Goal: Task Accomplishment & Management: Manage account settings

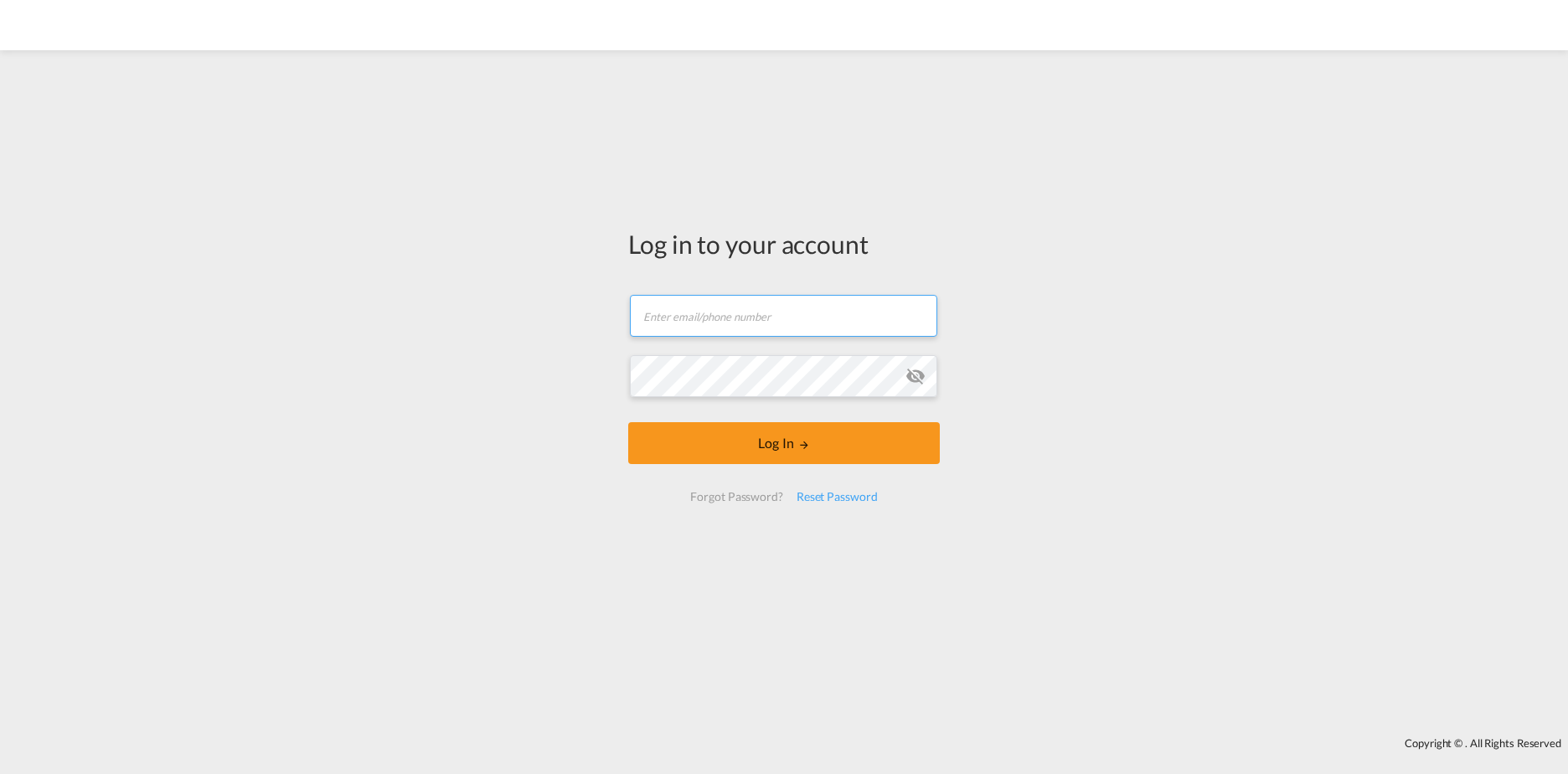
click at [791, 311] on input "text" at bounding box center [784, 316] width 307 height 42
type input "[PERSON_NAME][EMAIL_ADDRESS][DOMAIN_NAME]"
click at [778, 453] on button "Log In" at bounding box center [784, 444] width 312 height 42
click at [748, 305] on input "text" at bounding box center [784, 316] width 307 height 42
type input "[PERSON_NAME][EMAIL_ADDRESS][DOMAIN_NAME]"
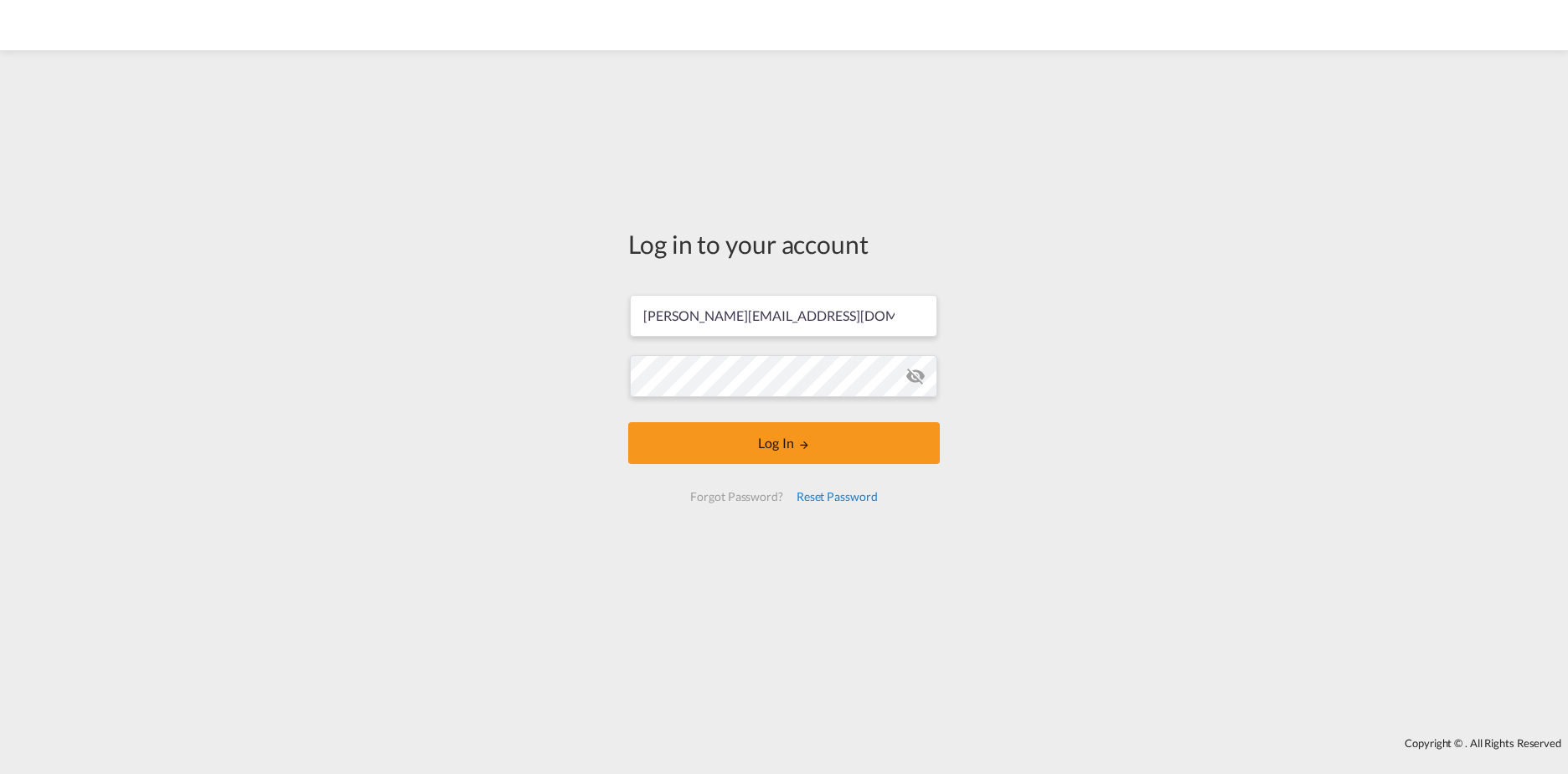
click at [847, 503] on div "Reset Password" at bounding box center [837, 497] width 95 height 30
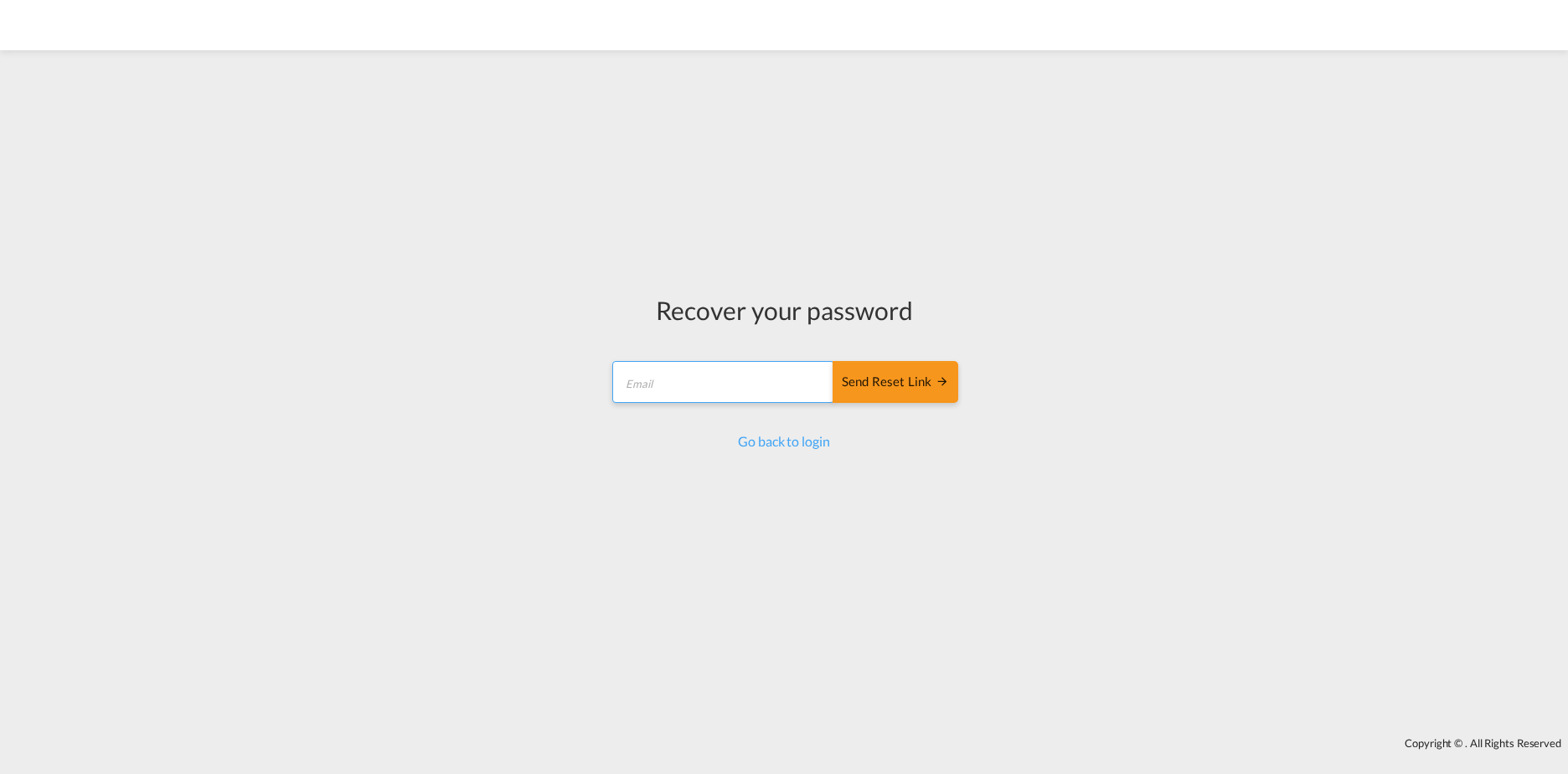
click at [728, 380] on input "email" at bounding box center [723, 382] width 222 height 42
type input "[PERSON_NAME][EMAIL_ADDRESS][DOMAIN_NAME]"
click at [910, 390] on div "Send reset link" at bounding box center [895, 382] width 108 height 19
click at [902, 378] on div "Send reset link" at bounding box center [895, 382] width 108 height 19
click at [1096, 145] on div "Recover your password mohamed.chouafi@kln.com Send reset link Send reset link G…" at bounding box center [784, 394] width 1568 height 670
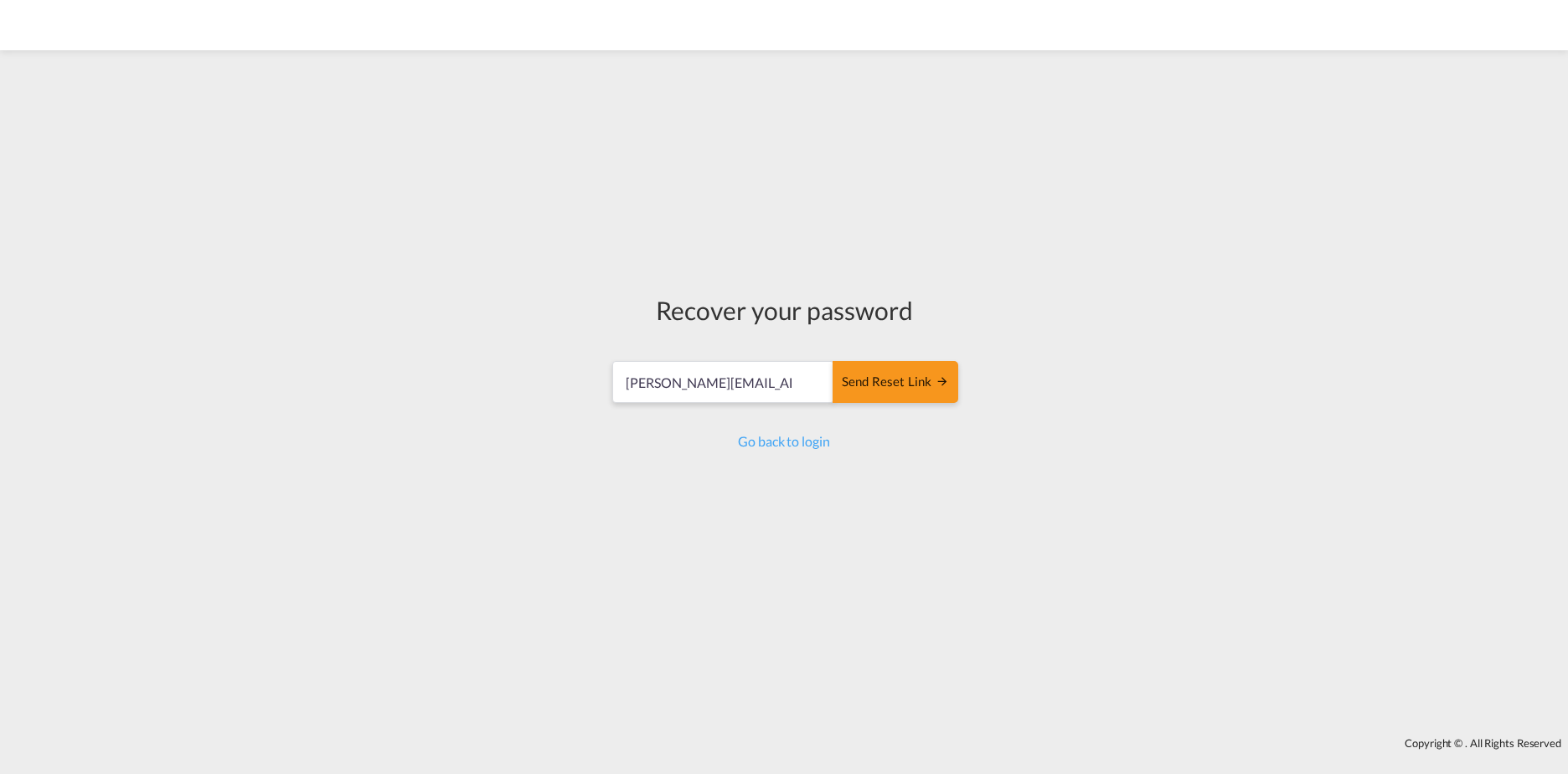
click at [957, 154] on div "Recover your password mohamed.chouafi@kln.com Send reset link Send reset link G…" at bounding box center [784, 394] width 1568 height 670
click at [798, 440] on link "Go back to login" at bounding box center [783, 441] width 91 height 16
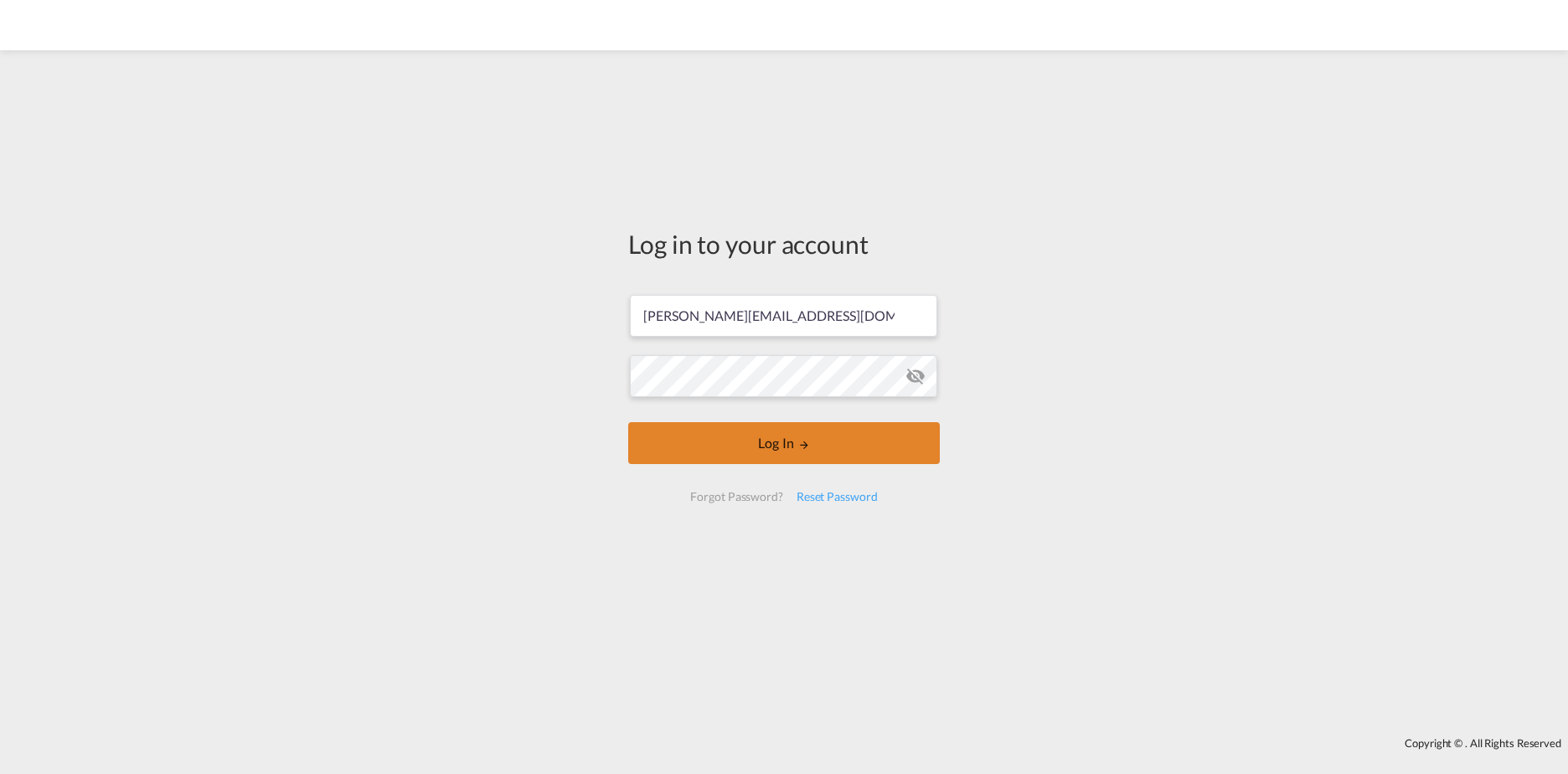
click at [777, 428] on button "Log In" at bounding box center [784, 444] width 312 height 42
type input "[PERSON_NAME][EMAIL_ADDRESS][DOMAIN_NAME]"
click at [750, 429] on button "Log In" at bounding box center [784, 444] width 312 height 42
type input "[PERSON_NAME][EMAIL_ADDRESS][DOMAIN_NAME]"
click at [832, 323] on input "[PERSON_NAME][EMAIL_ADDRESS][DOMAIN_NAME]" at bounding box center [784, 316] width 307 height 42
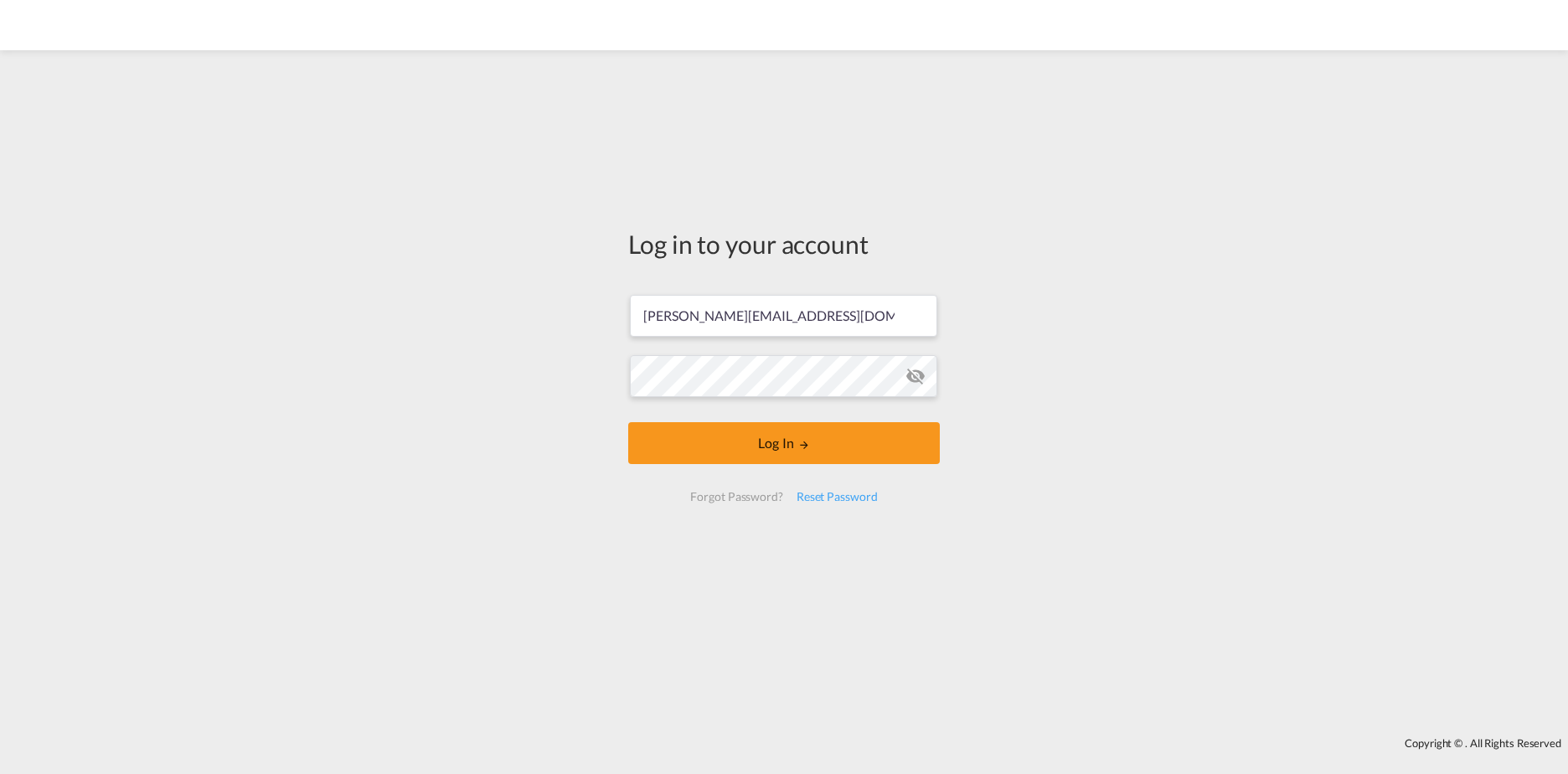
drag, startPoint x: 993, startPoint y: 202, endPoint x: 971, endPoint y: 238, distance: 42.2
click at [993, 202] on div "Log in to your account [PERSON_NAME][EMAIL_ADDRESS][DOMAIN_NAME] Log In Forgot …" at bounding box center [784, 394] width 1568 height 670
click at [531, 375] on div "Log in to your account [PERSON_NAME][EMAIL_ADDRESS][DOMAIN_NAME] Log In Forgot …" at bounding box center [784, 394] width 1568 height 670
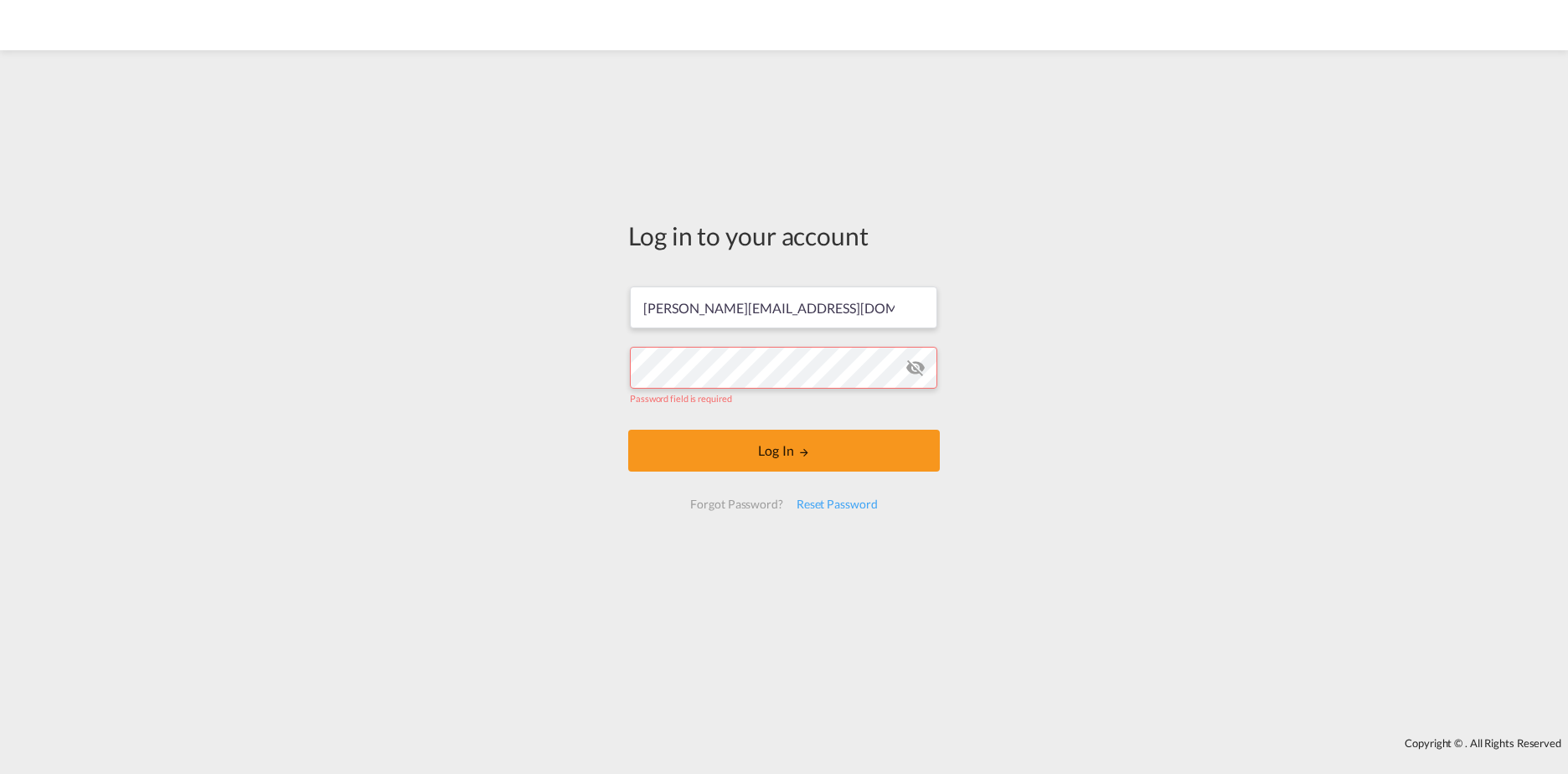
click at [572, 427] on div "Log in to your account [PERSON_NAME][EMAIL_ADDRESS][DOMAIN_NAME] Password field…" at bounding box center [784, 394] width 1568 height 670
click at [704, 448] on button "Log In" at bounding box center [784, 451] width 312 height 42
click at [819, 460] on button "Log In" at bounding box center [784, 451] width 312 height 42
click at [843, 504] on div "Reset Password" at bounding box center [837, 504] width 95 height 30
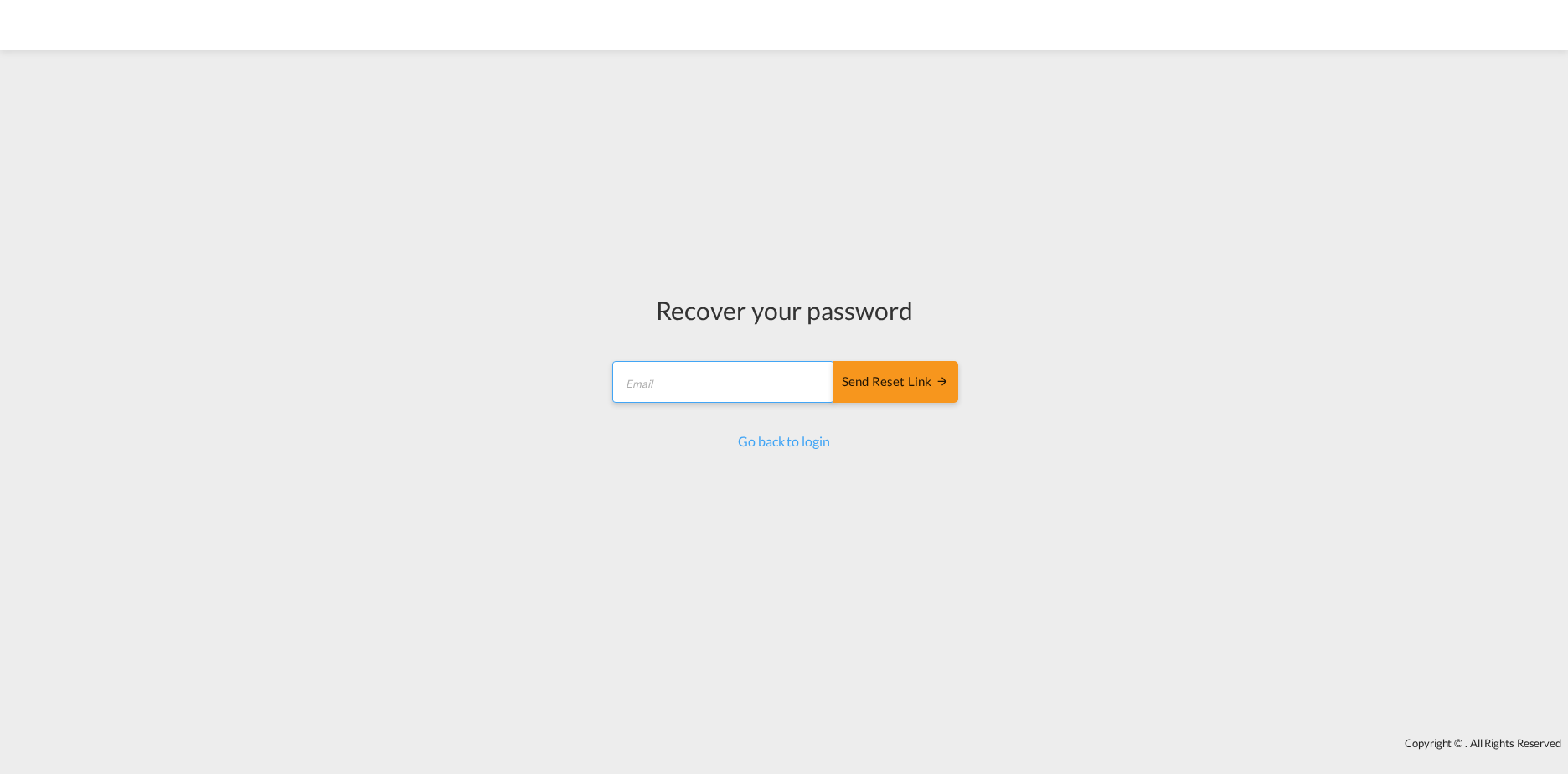
click at [771, 394] on input "email" at bounding box center [723, 382] width 222 height 42
type input "[PERSON_NAME][EMAIL_ADDRESS][DOMAIN_NAME]"
click at [879, 383] on div "Send reset link" at bounding box center [895, 382] width 108 height 19
click at [940, 378] on md-icon "icon-arrow-right" at bounding box center [942, 381] width 14 height 14
